Goal: Transaction & Acquisition: Purchase product/service

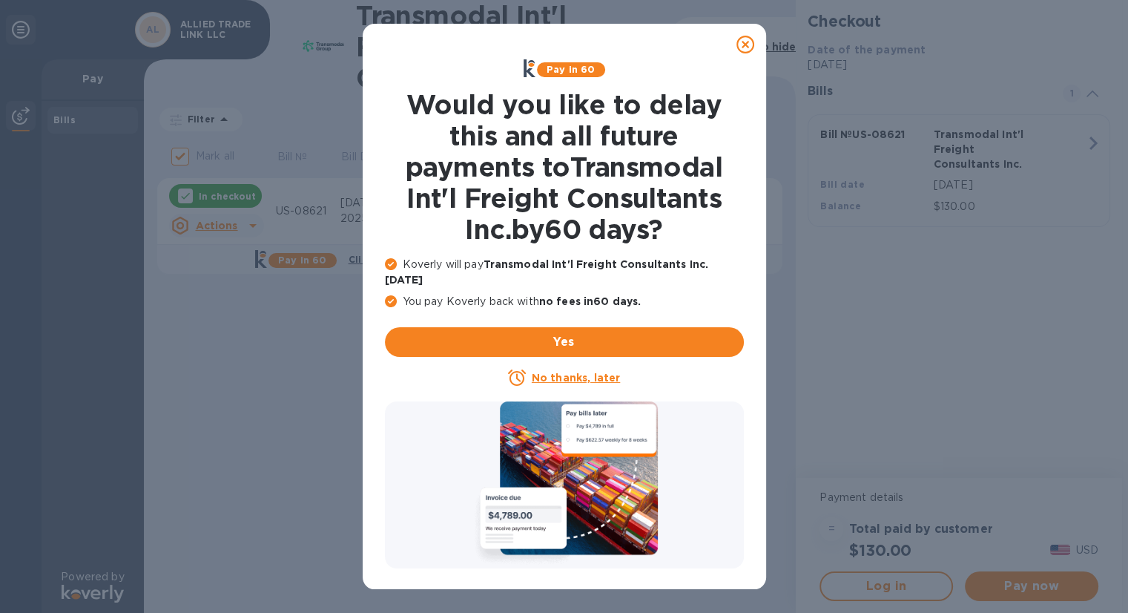
click at [749, 49] on icon at bounding box center [746, 45] width 18 height 18
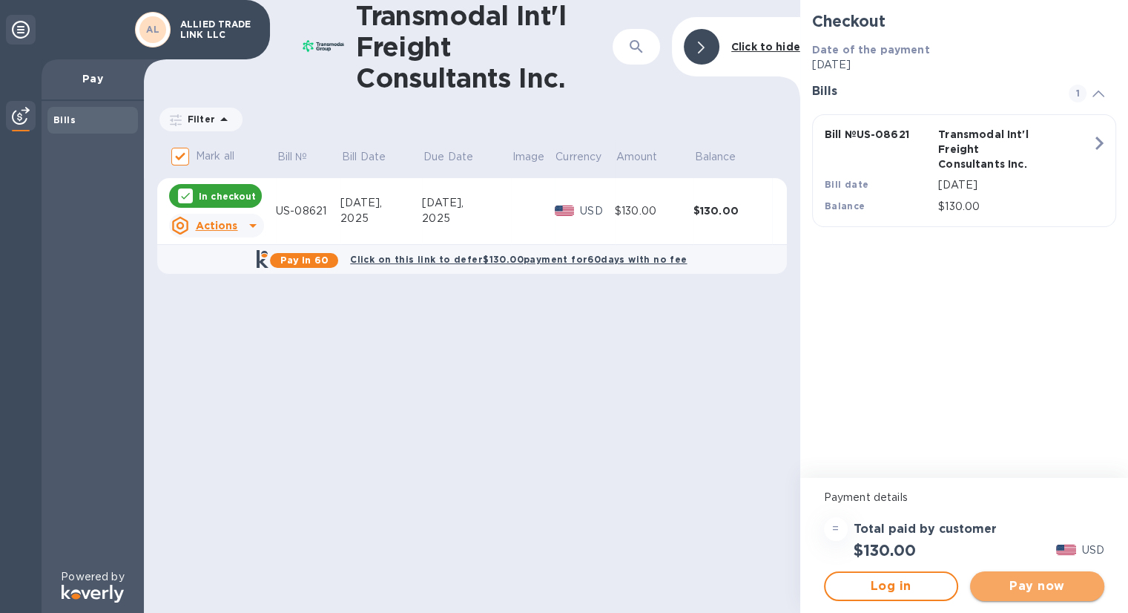
click at [1030, 586] on span "Pay now" at bounding box center [1037, 586] width 111 height 18
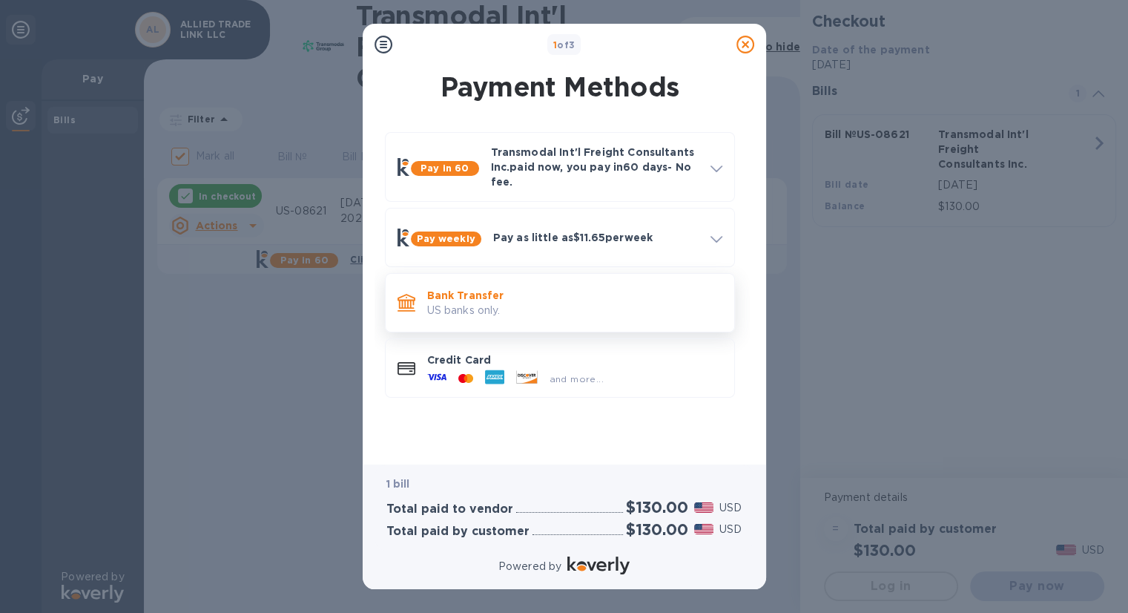
click at [526, 305] on p "US banks only." at bounding box center [574, 311] width 295 height 16
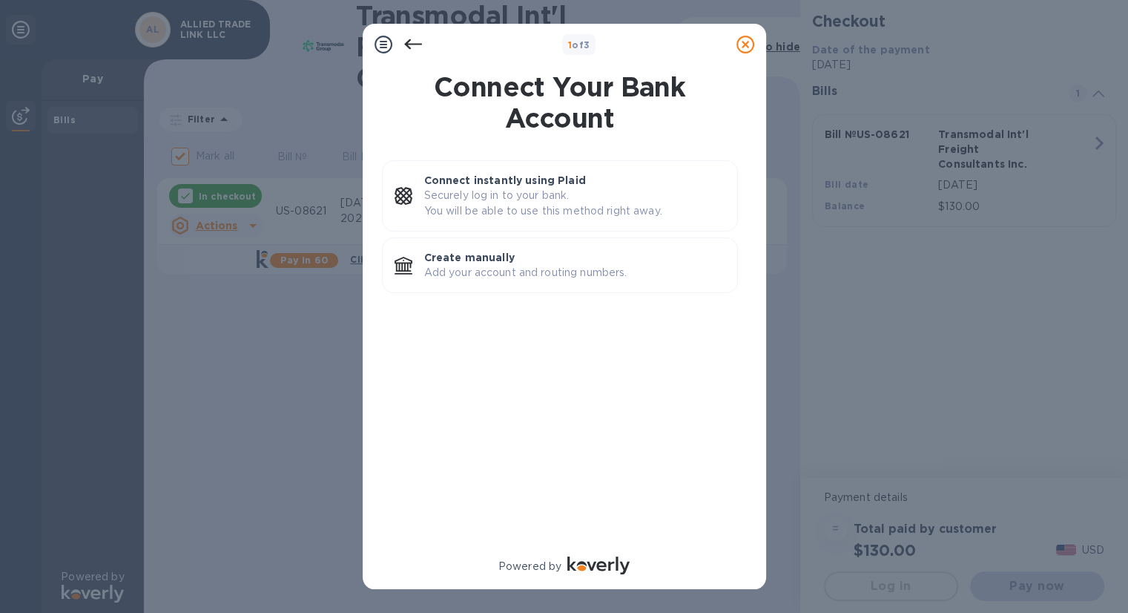
click at [410, 47] on icon at bounding box center [413, 45] width 18 height 18
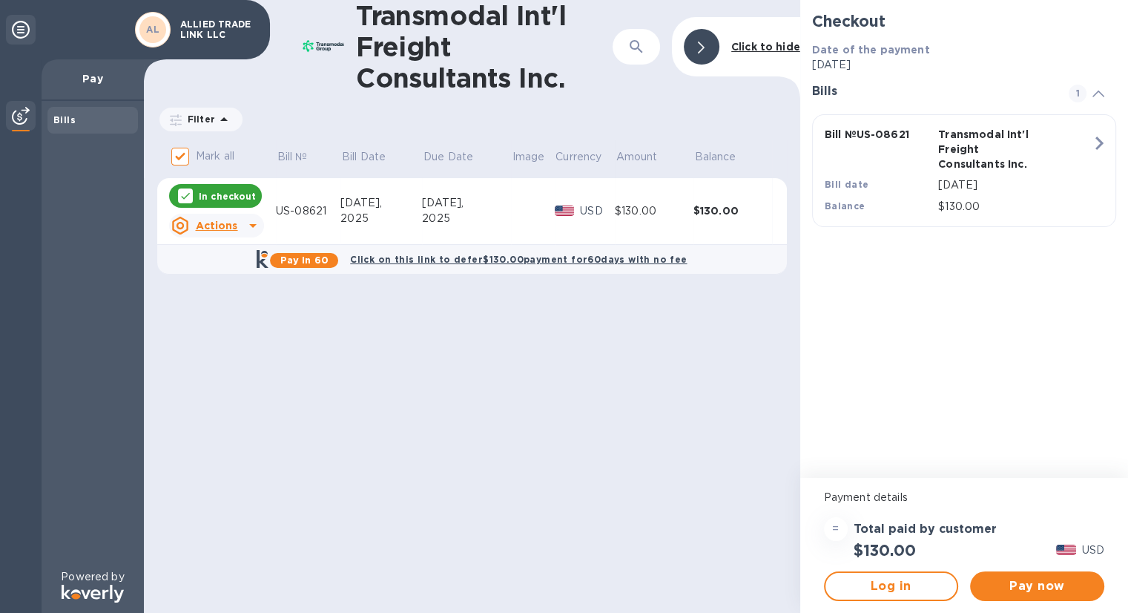
click at [19, 24] on icon at bounding box center [21, 30] width 18 height 18
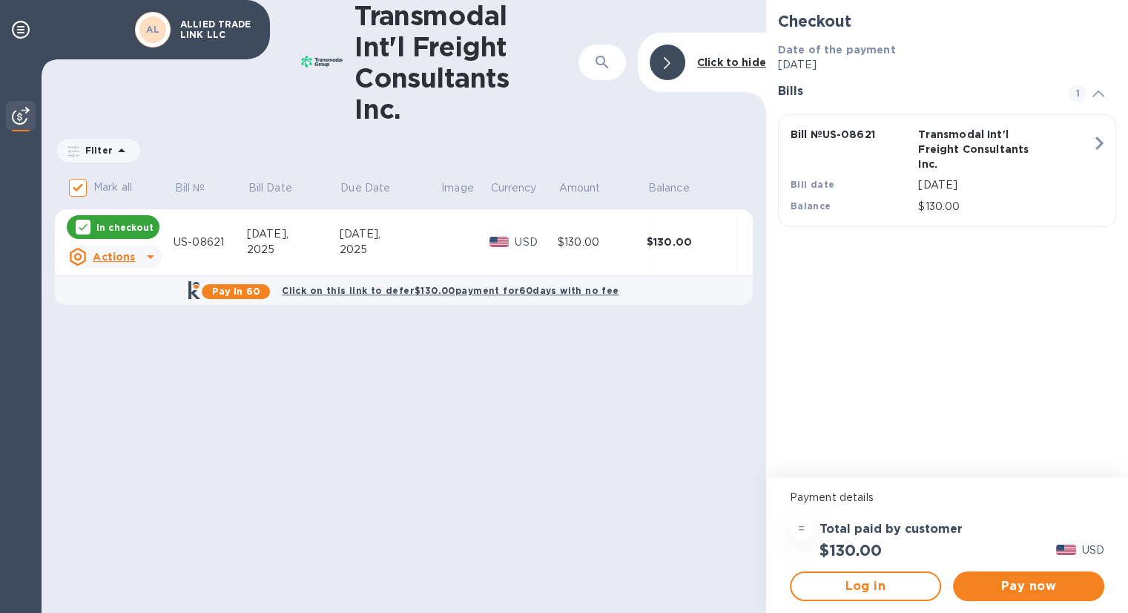
click at [736, 62] on b "Click to hide" at bounding box center [731, 62] width 69 height 12
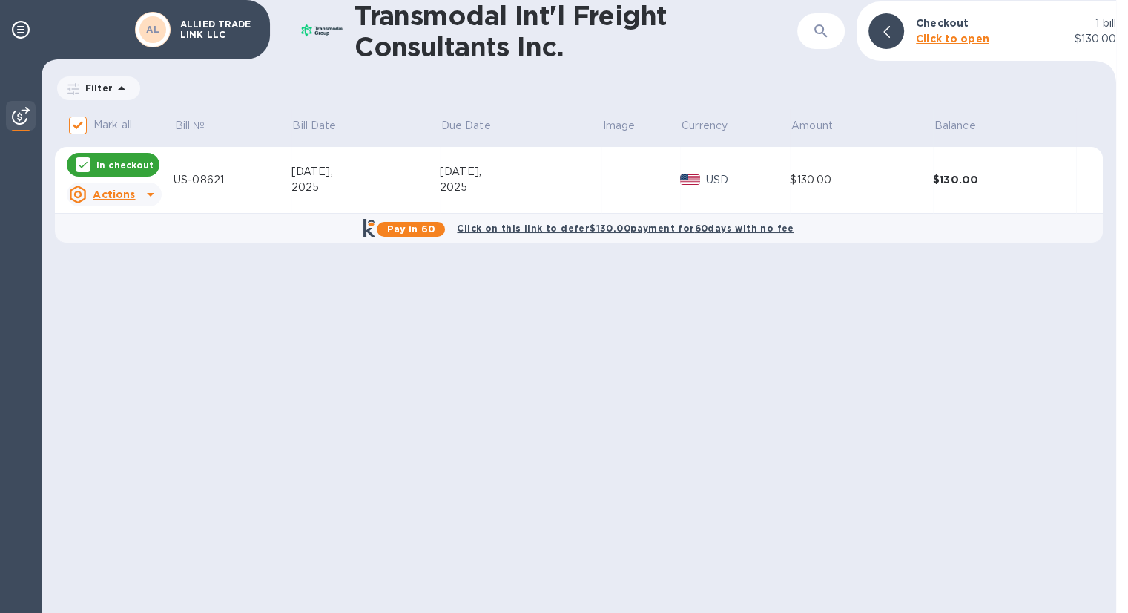
click at [947, 45] on p "Click to open" at bounding box center [952, 39] width 73 height 16
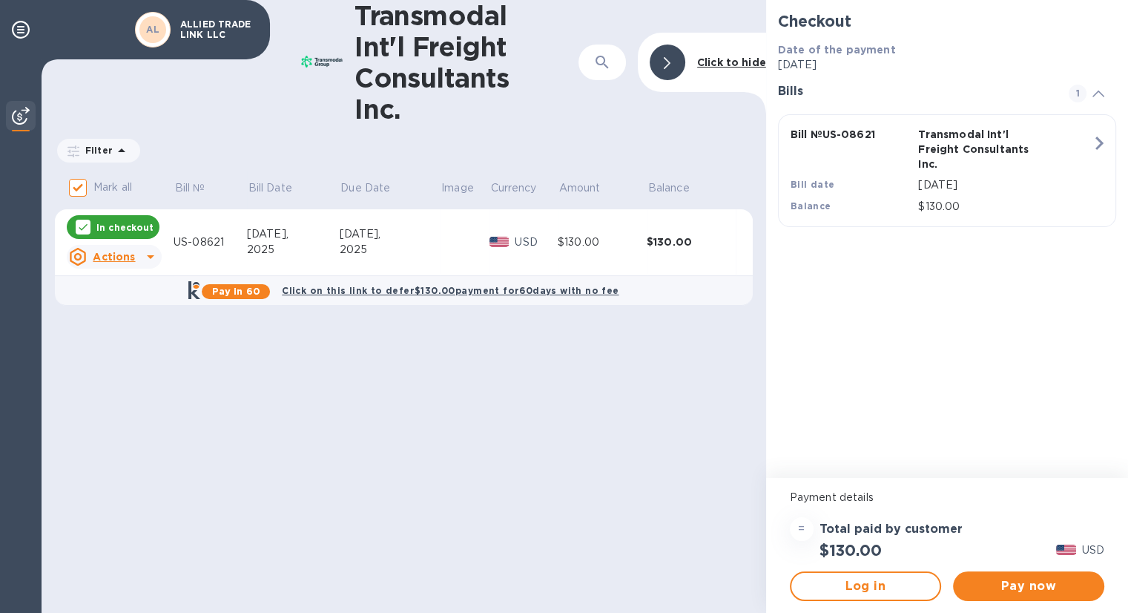
click at [743, 61] on b "Click to hide" at bounding box center [731, 62] width 69 height 12
